Goal: Task Accomplishment & Management: Complete application form

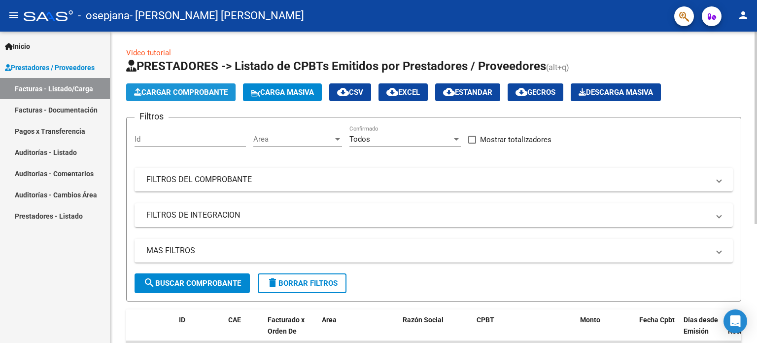
click at [185, 92] on span "Cargar Comprobante" at bounding box center [181, 92] width 94 height 9
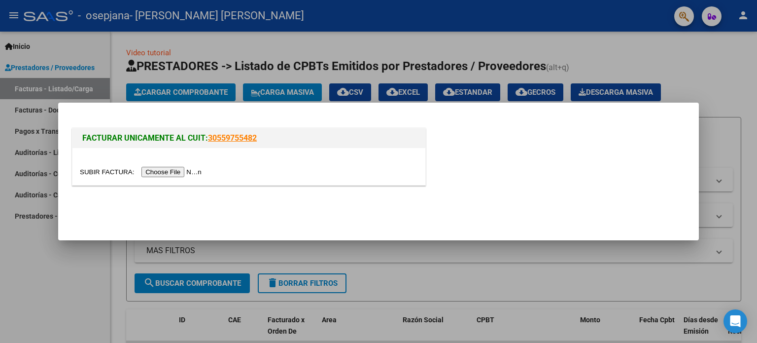
click at [181, 172] on input "file" at bounding box center [142, 172] width 125 height 10
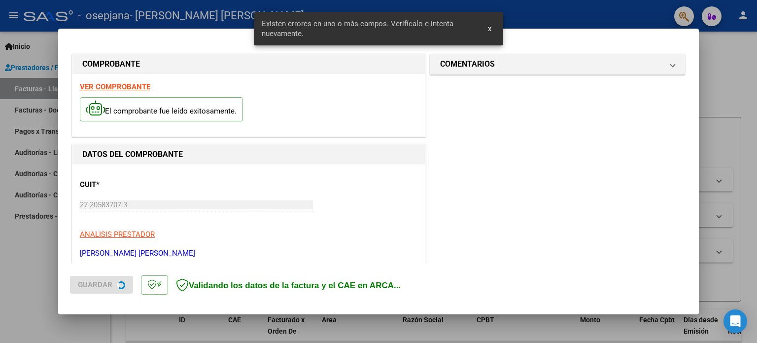
scroll to position [231, 0]
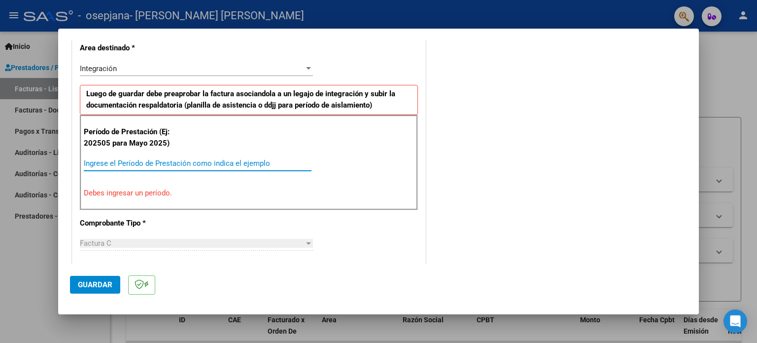
click at [91, 161] on input "Ingrese el Período de Prestación como indica el ejemplo" at bounding box center [198, 163] width 228 height 9
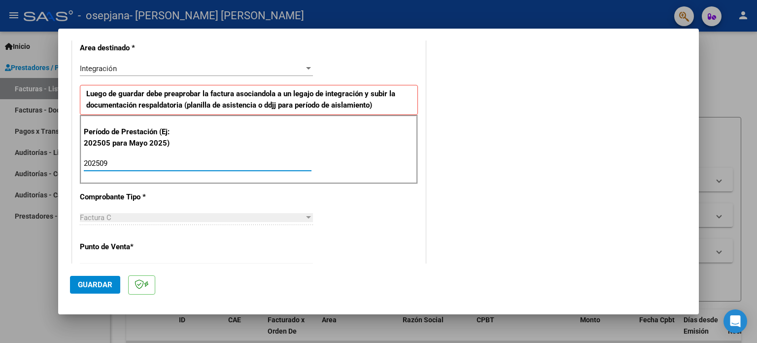
type input "202509"
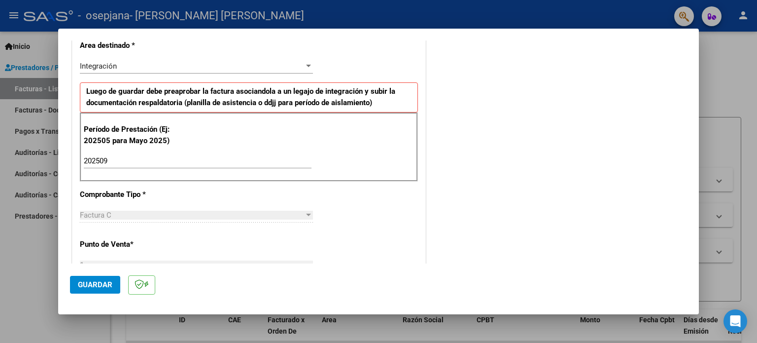
drag, startPoint x: 367, startPoint y: 263, endPoint x: 438, endPoint y: 219, distance: 83.5
click at [438, 219] on div "COMPROBANTE VER COMPROBANTE El comprobante fue leído exitosamente. DATOS DEL CO…" at bounding box center [378, 247] width 617 height 857
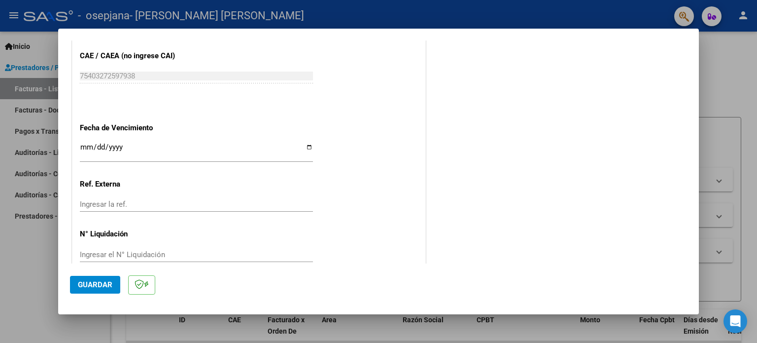
scroll to position [643, 0]
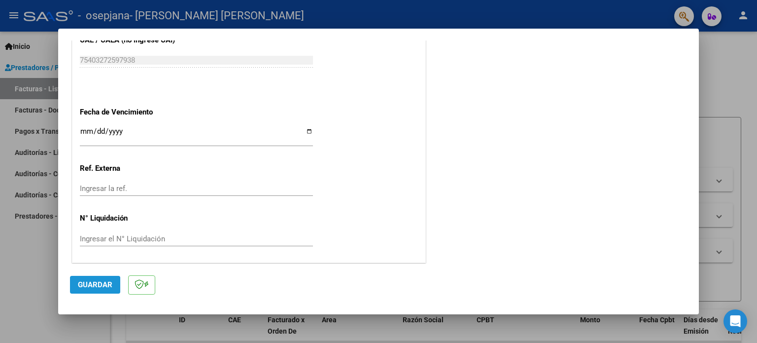
click at [87, 287] on span "Guardar" at bounding box center [95, 284] width 35 height 9
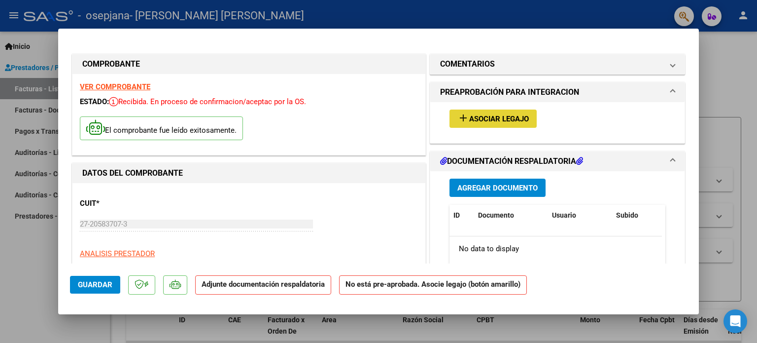
click at [498, 120] on span "Asociar Legajo" at bounding box center [499, 118] width 60 height 9
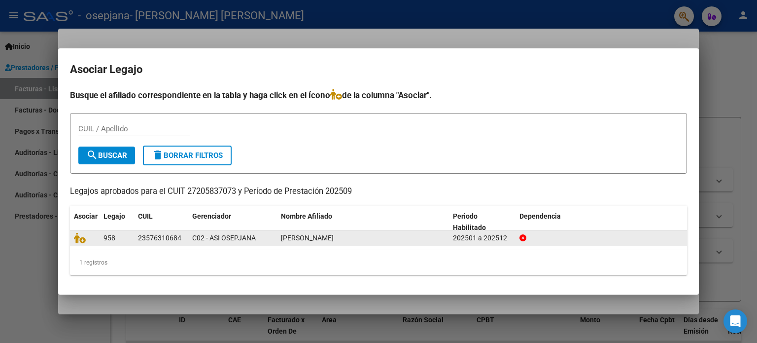
click at [85, 245] on datatable-body-cell at bounding box center [85, 237] width 30 height 15
click at [85, 235] on icon at bounding box center [80, 237] width 12 height 11
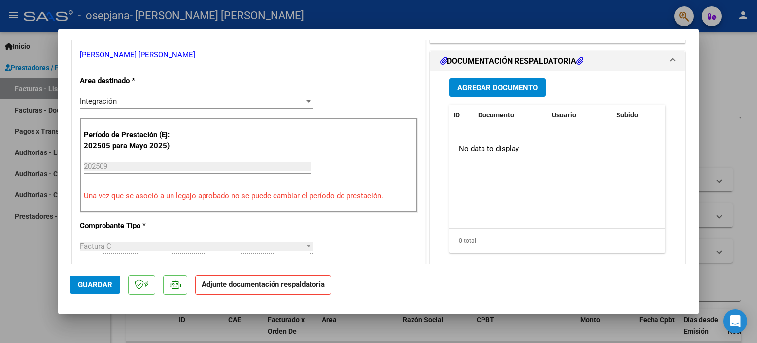
scroll to position [237, 0]
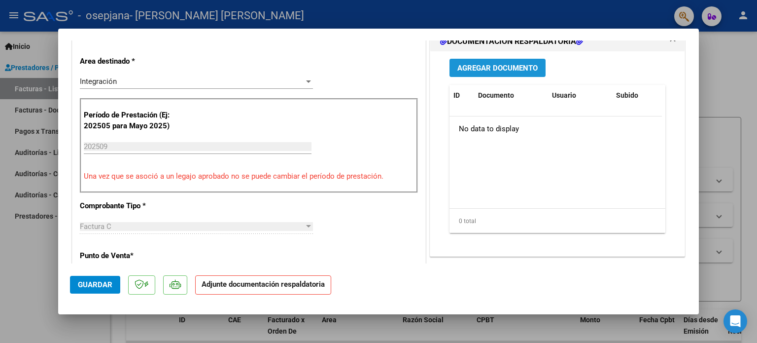
click at [484, 68] on span "Agregar Documento" at bounding box center [498, 68] width 80 height 9
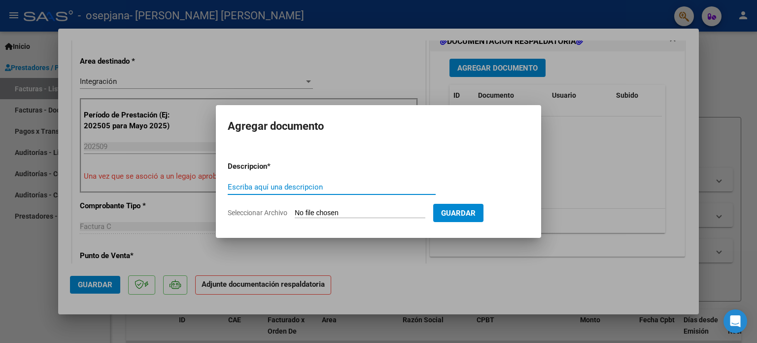
click at [249, 183] on input "Escriba aquí una descripcion" at bounding box center [332, 186] width 208 height 9
type input "Planilla Asistencia Septiembre"
click at [346, 212] on input "Seleccionar Archivo" at bounding box center [360, 213] width 131 height 9
type input "C:\fakepath\Planilla Septiembre [PERSON_NAME].pdf"
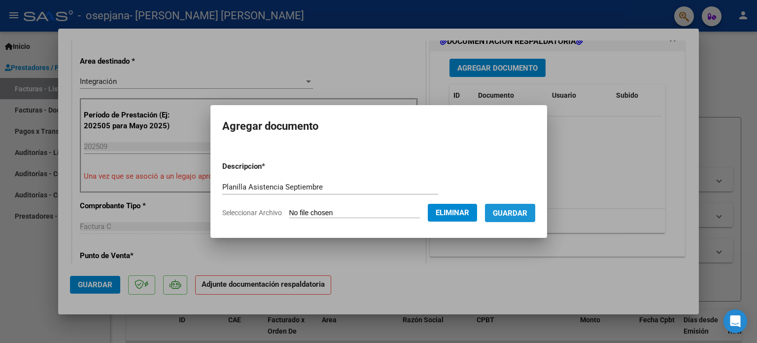
click at [518, 213] on span "Guardar" at bounding box center [510, 213] width 35 height 9
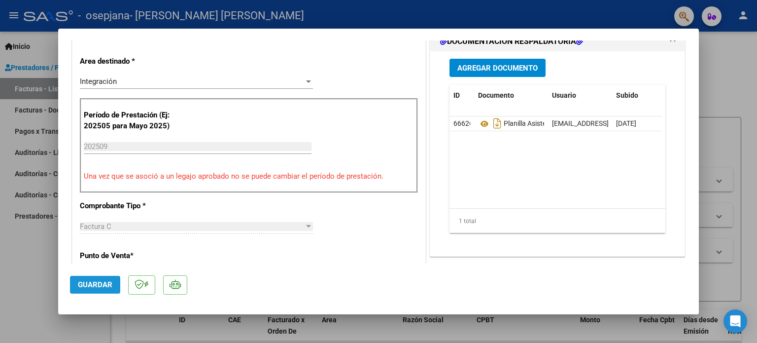
click at [108, 285] on span "Guardar" at bounding box center [95, 284] width 35 height 9
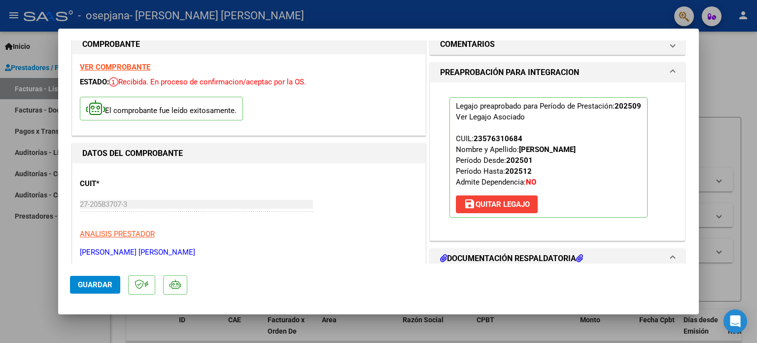
scroll to position [0, 0]
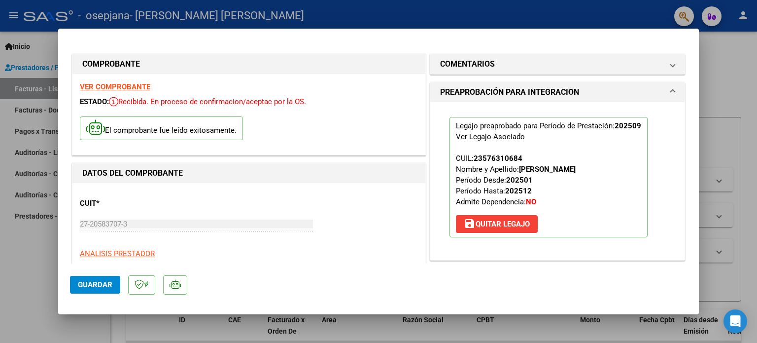
click at [8, 242] on div at bounding box center [378, 171] width 757 height 343
type input "$ 0,00"
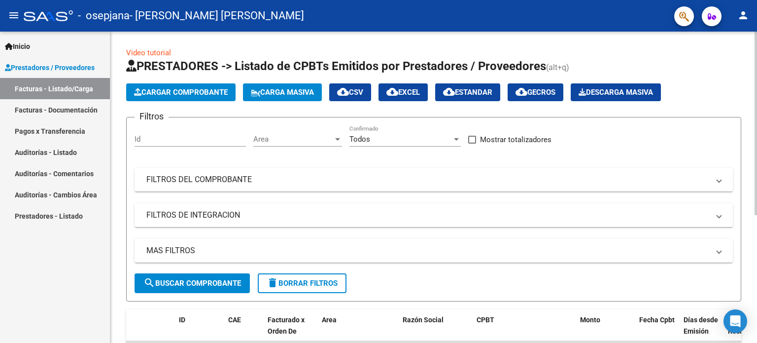
scroll to position [216, 0]
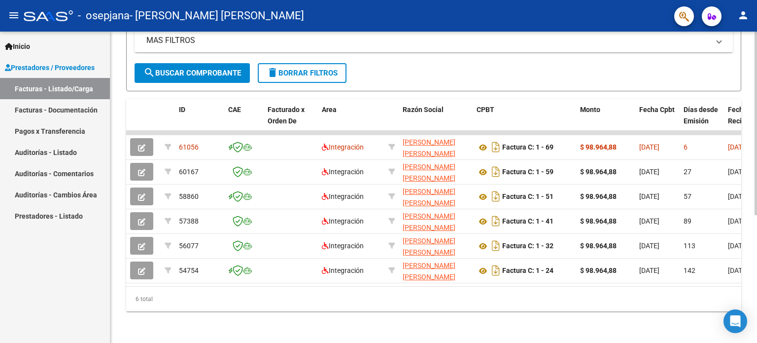
click at [756, 231] on div at bounding box center [756, 187] width 2 height 311
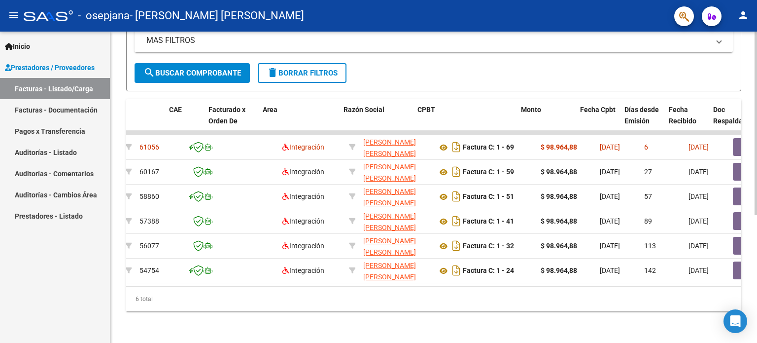
scroll to position [0, 59]
